Goal: Task Accomplishment & Management: Manage account settings

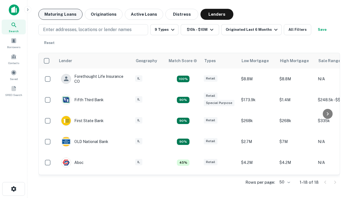
click at [60, 14] on button "Maturing Loans" at bounding box center [60, 14] width 44 height 11
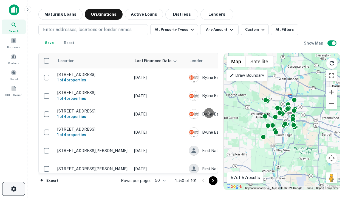
click at [13, 189] on icon "button" at bounding box center [13, 188] width 7 height 7
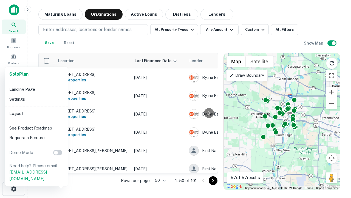
click at [36, 113] on li "Logout" at bounding box center [36, 113] width 59 height 10
